Goal: Transaction & Acquisition: Purchase product/service

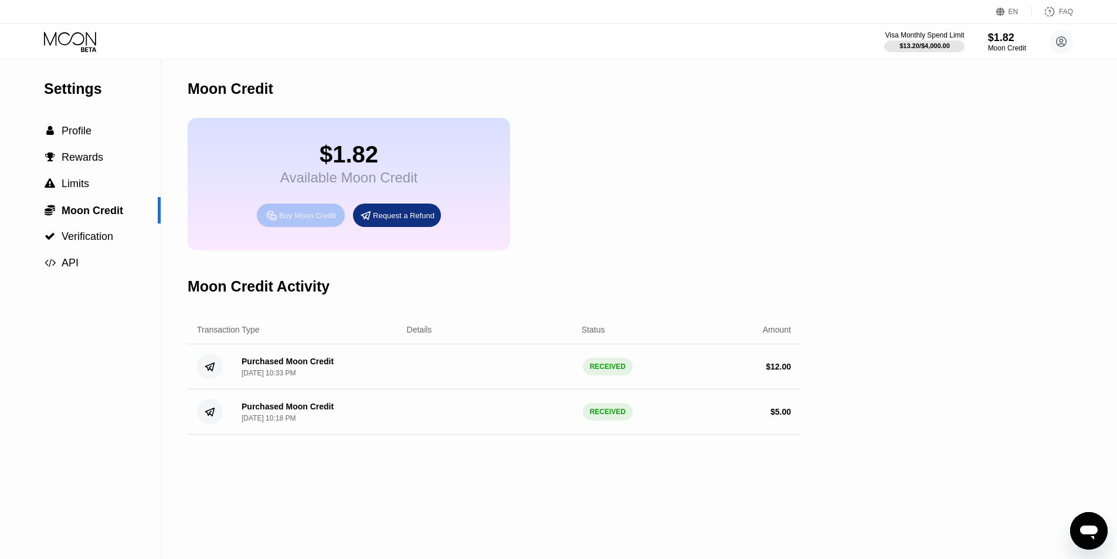
click at [312, 221] on div "Buy Moon Credit" at bounding box center [307, 216] width 57 height 10
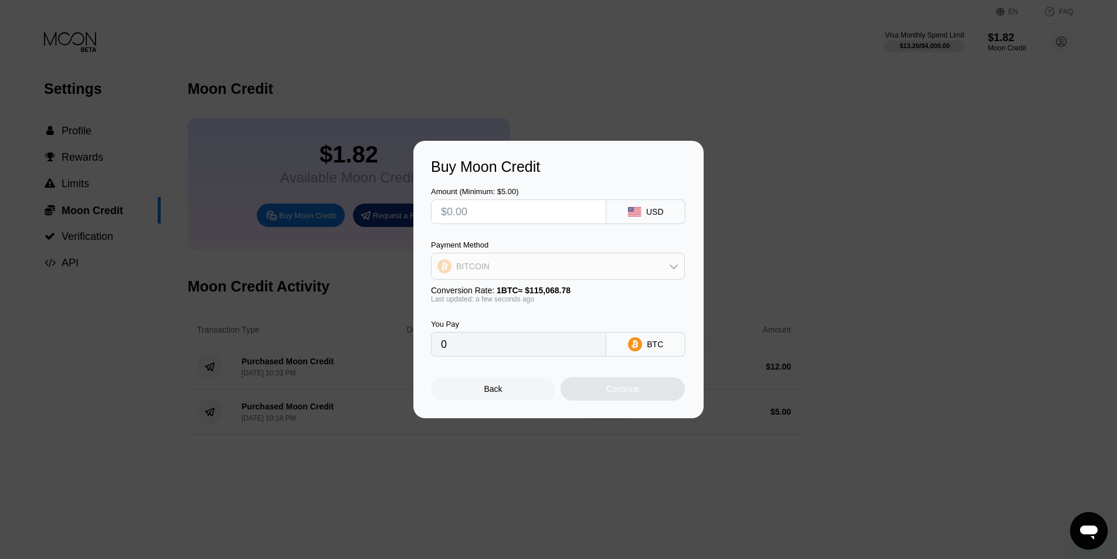
click at [611, 262] on div "BITCOIN" at bounding box center [558, 266] width 253 height 23
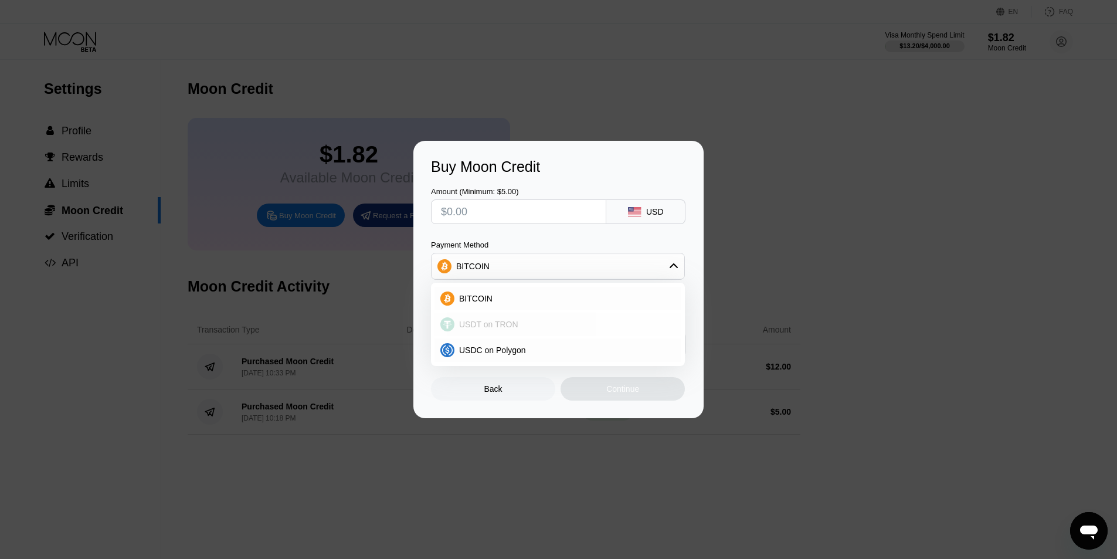
click at [598, 335] on div "USDT on TRON" at bounding box center [558, 324] width 247 height 23
type input "0.00"
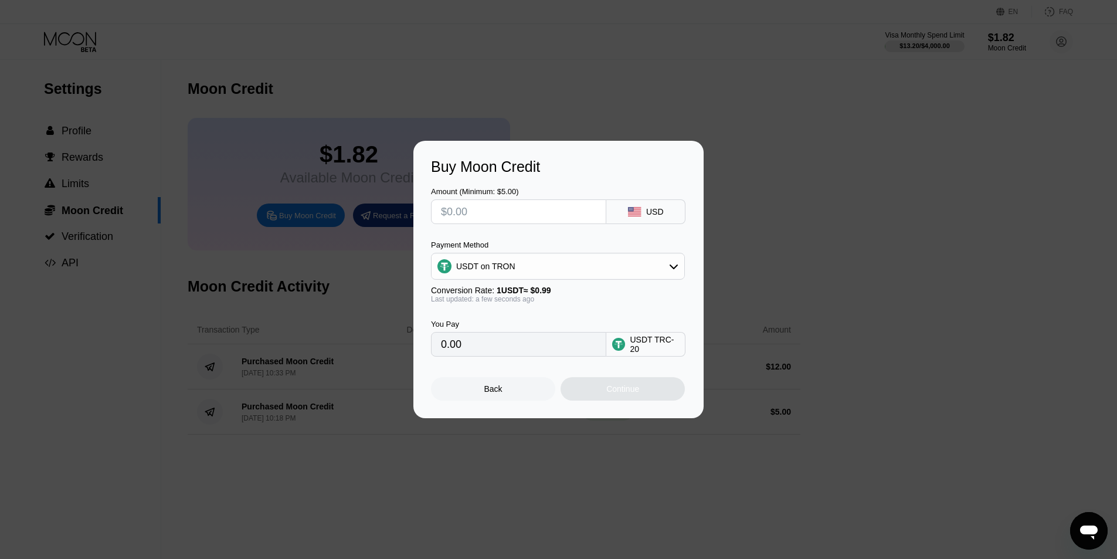
click at [546, 213] on input "text" at bounding box center [518, 211] width 155 height 23
click at [865, 194] on div "Buy Moon Credit Amount (Minimum: $5.00) USD Payment Method USDT on TRON Convers…" at bounding box center [558, 279] width 1117 height 277
click at [509, 395] on div "Back" at bounding box center [493, 388] width 124 height 23
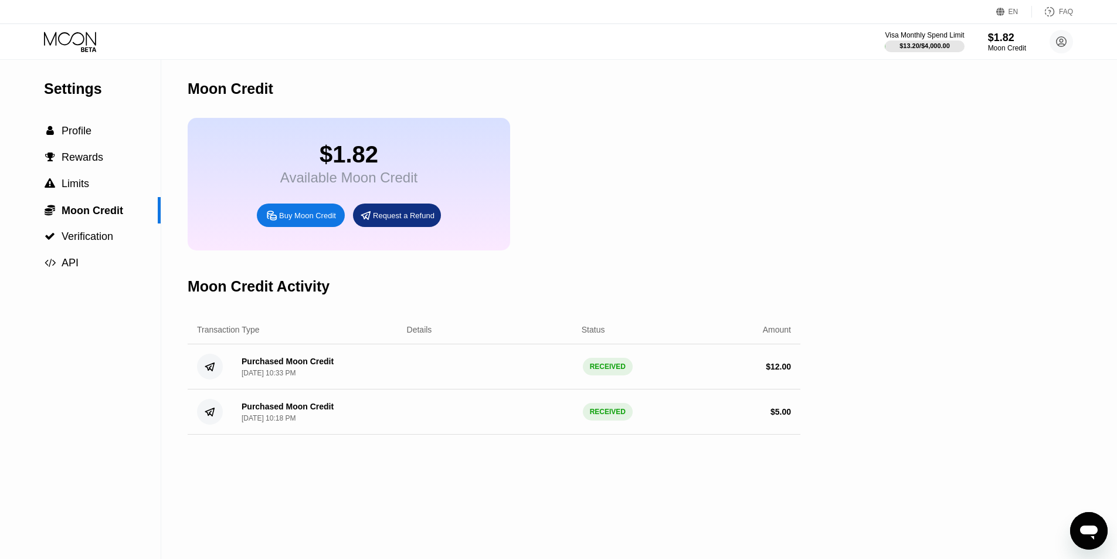
click at [1008, 49] on div "Moon Credit" at bounding box center [1007, 48] width 38 height 8
click at [294, 218] on div "Buy Moon Credit" at bounding box center [301, 215] width 88 height 23
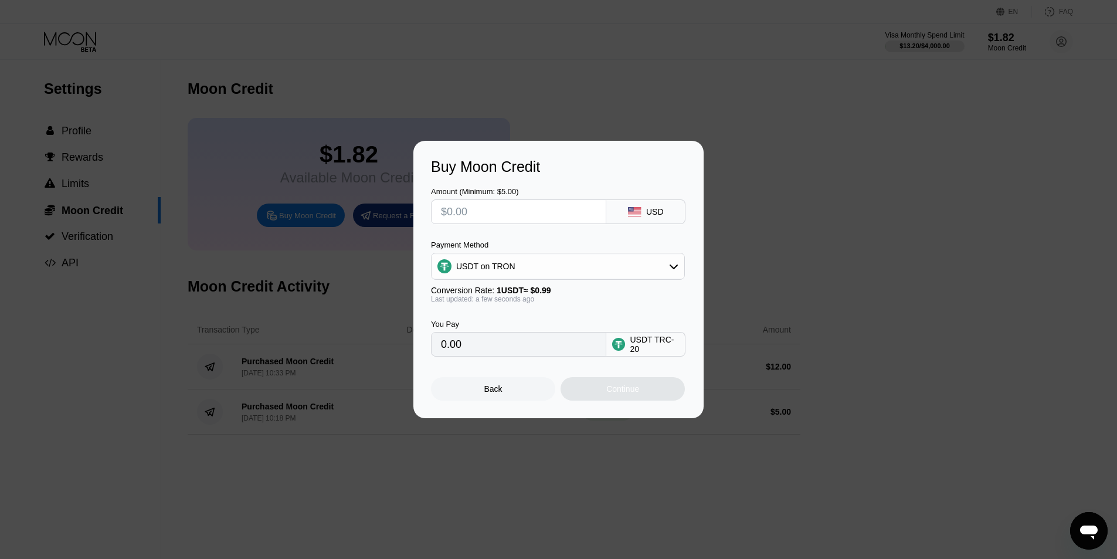
click at [508, 226] on div "Amount (Minimum: $5.00) USD Payment Method USDT on TRON Conversion Rate: 1 USDT…" at bounding box center [558, 265] width 255 height 181
click at [509, 218] on input "text" at bounding box center [518, 211] width 155 height 23
type input "$5"
type input "5.05"
type input "$5"
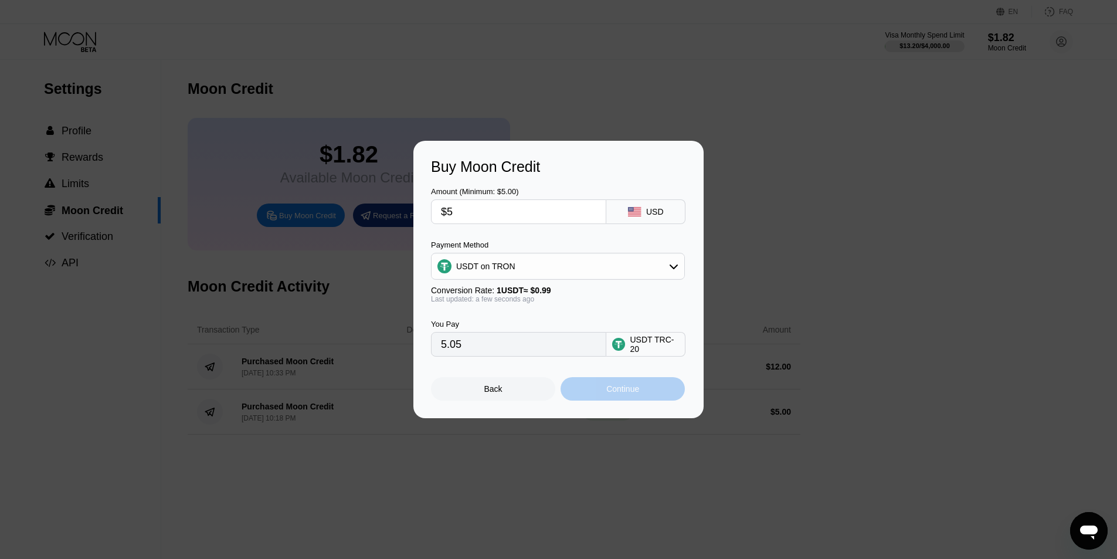
click at [643, 394] on div "Continue" at bounding box center [623, 388] width 124 height 23
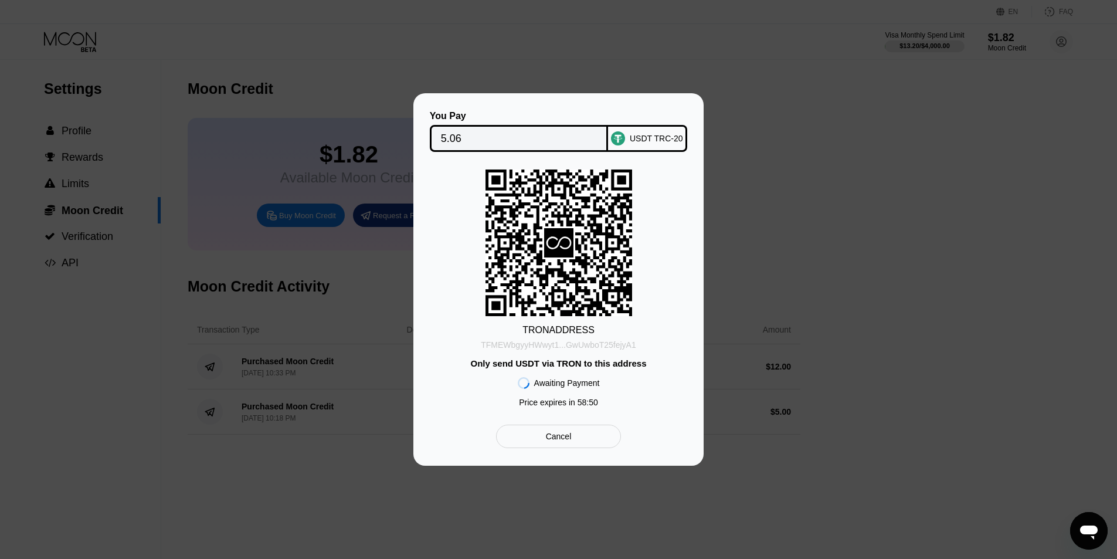
click at [577, 343] on div "TFMEWbgyyHWwyt1...GwUwboT25fejyA1" at bounding box center [558, 344] width 155 height 9
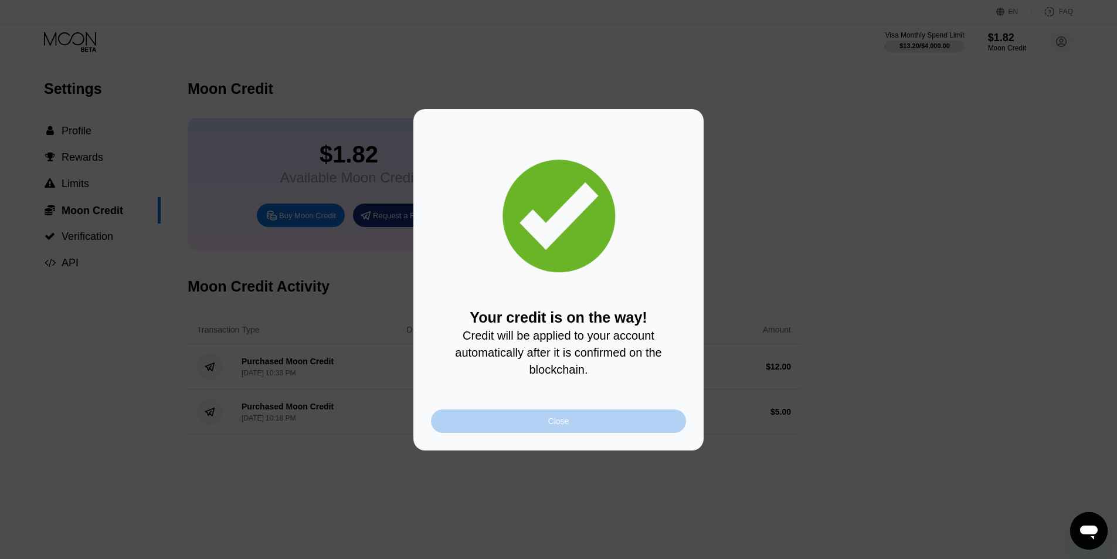
click at [524, 423] on div "Close" at bounding box center [558, 420] width 255 height 23
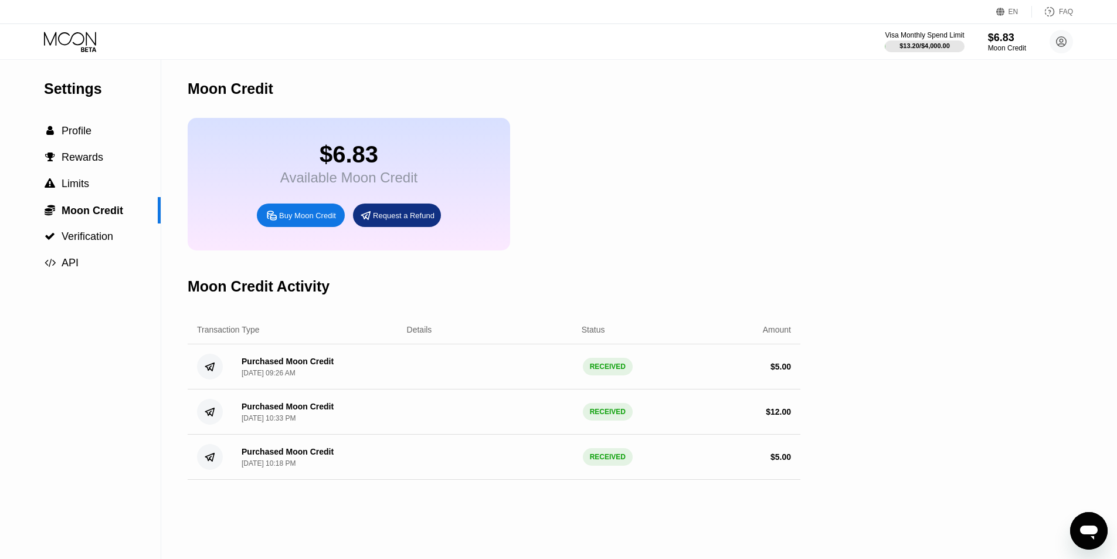
click at [102, 49] on div at bounding box center [80, 42] width 72 height 21
click at [77, 38] on icon at bounding box center [71, 42] width 55 height 21
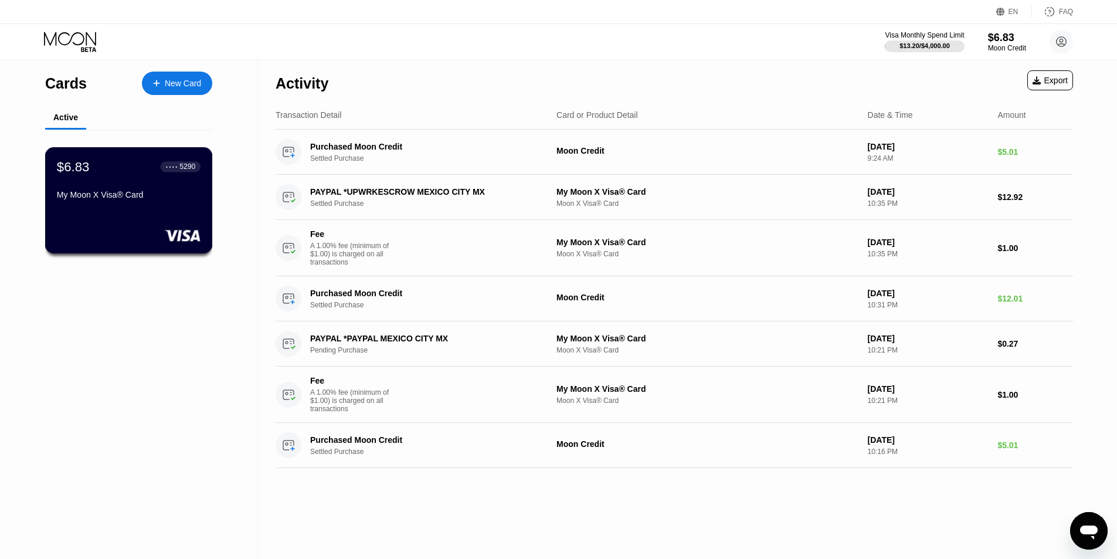
click at [192, 182] on div "$6.83 ● ● ● ● 5290 My Moon X Visa® Card" at bounding box center [129, 181] width 144 height 45
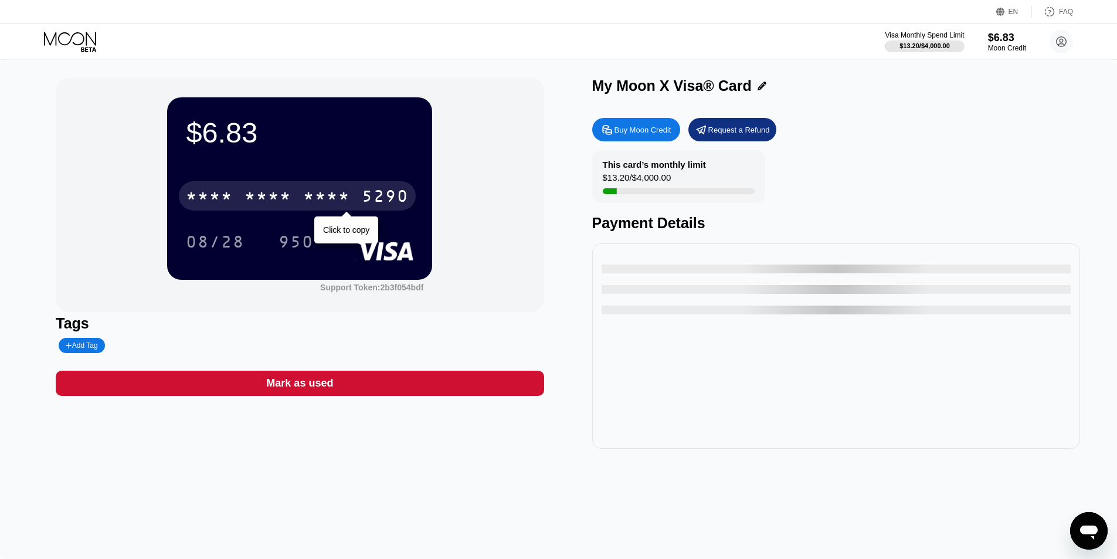
click at [404, 190] on div "5290" at bounding box center [385, 197] width 47 height 19
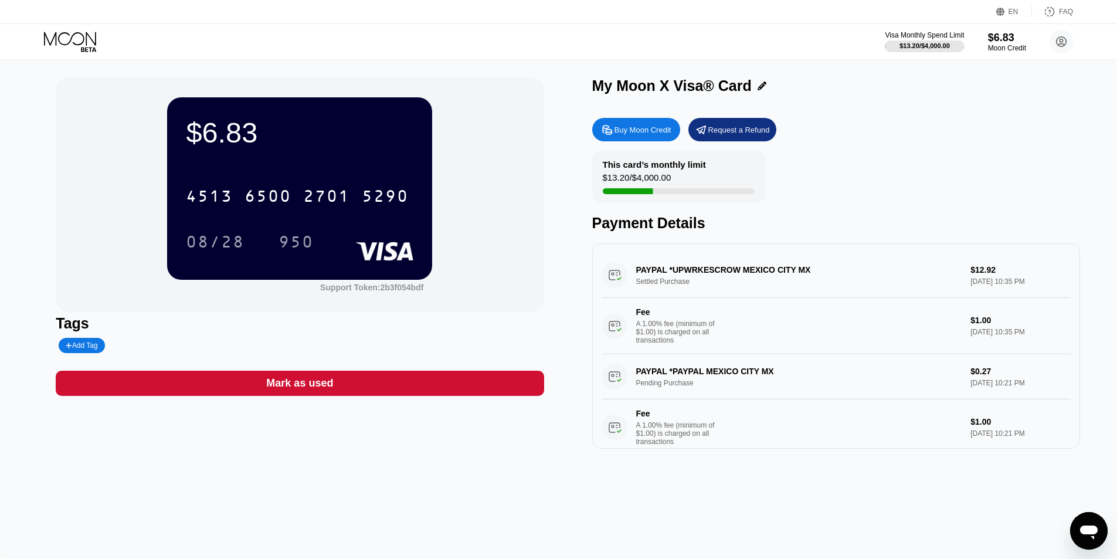
click at [195, 252] on div "08/28" at bounding box center [215, 243] width 59 height 19
click at [291, 237] on div "950" at bounding box center [296, 243] width 35 height 19
